Goal: Task Accomplishment & Management: Manage account settings

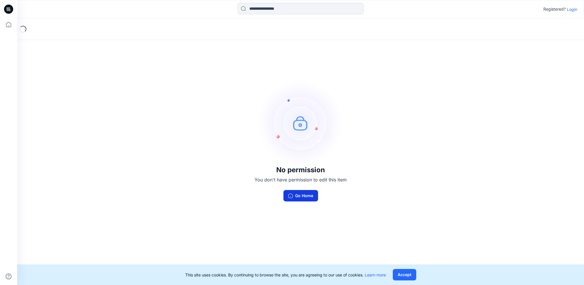
click at [304, 195] on button "Go Home" at bounding box center [301, 195] width 35 height 11
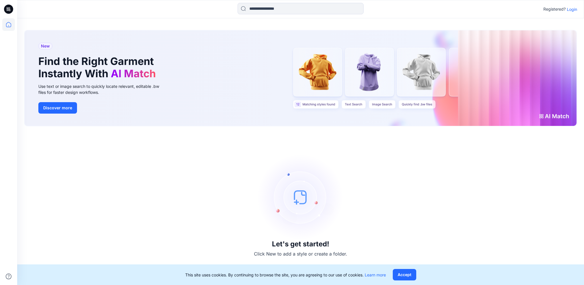
click at [571, 7] on p "Login" at bounding box center [572, 9] width 10 height 6
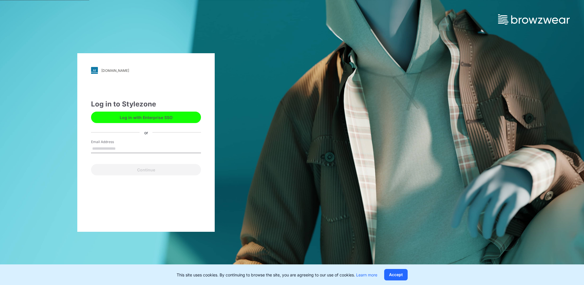
click at [115, 150] on input "Email Address" at bounding box center [146, 149] width 110 height 9
type input "**********"
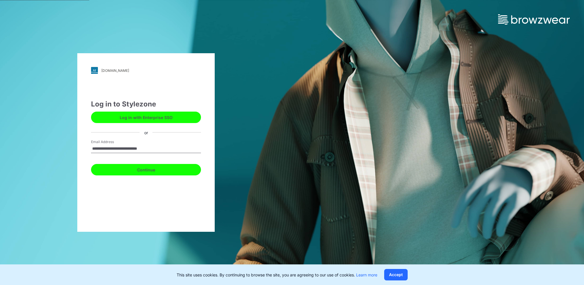
click at [124, 171] on button "Continue" at bounding box center [146, 169] width 110 height 11
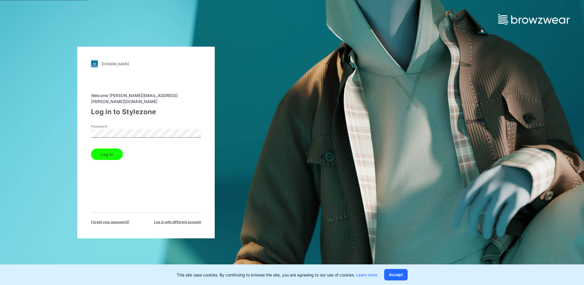
click at [91, 149] on button "Log in" at bounding box center [107, 154] width 32 height 11
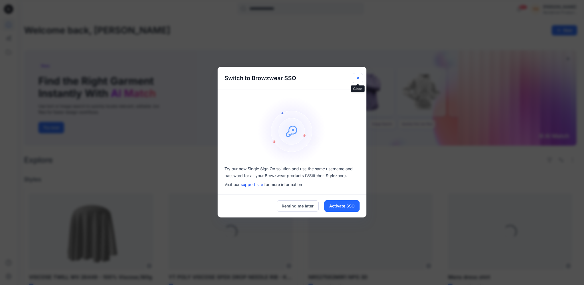
click at [360, 78] on icon "Close" at bounding box center [358, 78] width 5 height 5
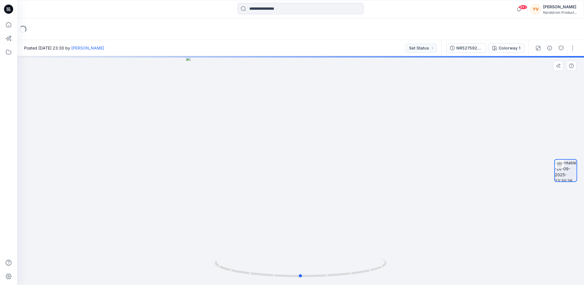
click at [420, 171] on div at bounding box center [300, 170] width 567 height 229
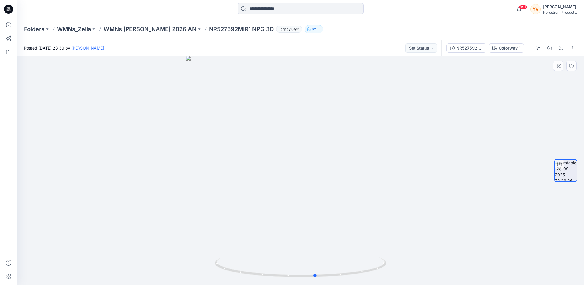
drag, startPoint x: 353, startPoint y: 189, endPoint x: 369, endPoint y: 218, distance: 33.2
click at [369, 218] on div at bounding box center [300, 170] width 567 height 229
click at [410, 162] on div at bounding box center [300, 170] width 567 height 229
drag, startPoint x: 337, startPoint y: 193, endPoint x: 321, endPoint y: 218, distance: 29.7
click at [321, 218] on div at bounding box center [300, 170] width 567 height 229
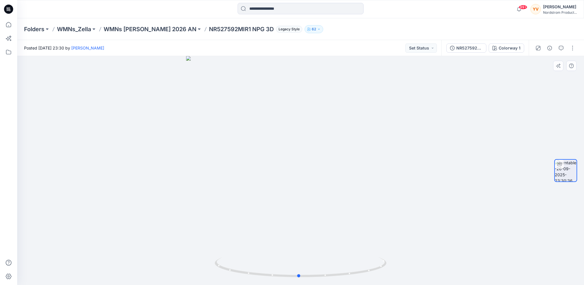
drag, startPoint x: 404, startPoint y: 165, endPoint x: 380, endPoint y: 179, distance: 27.6
click at [380, 179] on div at bounding box center [300, 170] width 567 height 229
drag, startPoint x: 381, startPoint y: 180, endPoint x: 413, endPoint y: 189, distance: 32.6
click at [413, 189] on div at bounding box center [300, 170] width 567 height 229
drag, startPoint x: 418, startPoint y: 180, endPoint x: 408, endPoint y: 183, distance: 10.4
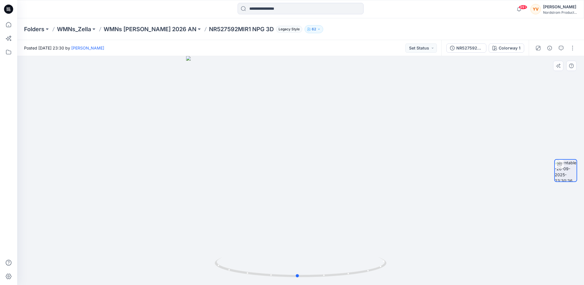
click at [408, 183] on div at bounding box center [300, 170] width 567 height 229
drag, startPoint x: 392, startPoint y: 187, endPoint x: 368, endPoint y: 205, distance: 30.2
click at [368, 205] on div at bounding box center [300, 170] width 567 height 229
drag, startPoint x: 385, startPoint y: 154, endPoint x: 263, endPoint y: 163, distance: 122.3
click at [263, 163] on div at bounding box center [300, 170] width 567 height 229
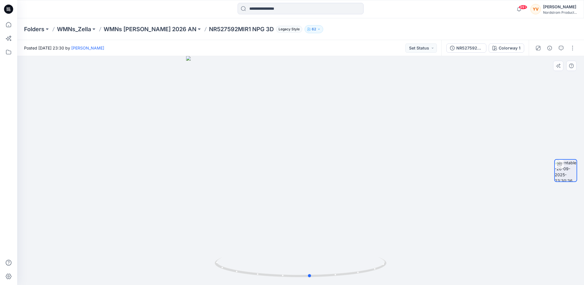
drag, startPoint x: 399, startPoint y: 171, endPoint x: 215, endPoint y: 204, distance: 186.2
click at [215, 204] on div at bounding box center [300, 170] width 567 height 229
drag, startPoint x: 407, startPoint y: 171, endPoint x: 414, endPoint y: 189, distance: 19.2
click at [414, 189] on div at bounding box center [300, 170] width 567 height 229
drag, startPoint x: 362, startPoint y: 188, endPoint x: 307, endPoint y: 201, distance: 56.3
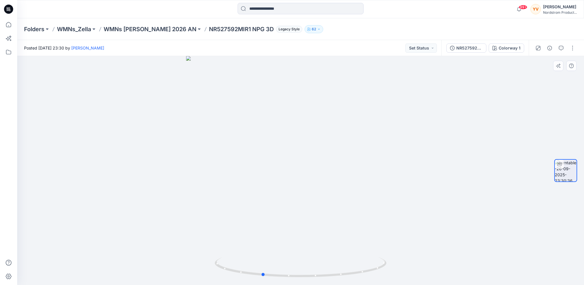
click at [307, 201] on div at bounding box center [300, 170] width 567 height 229
